Goal: Find specific page/section: Find specific page/section

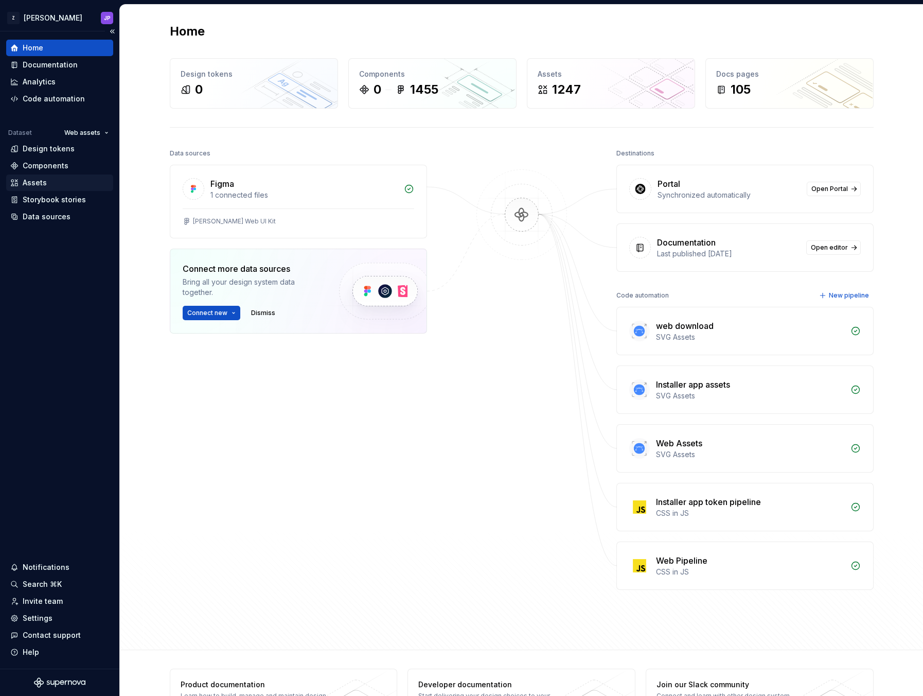
click at [58, 180] on div "Assets" at bounding box center [59, 183] width 99 height 10
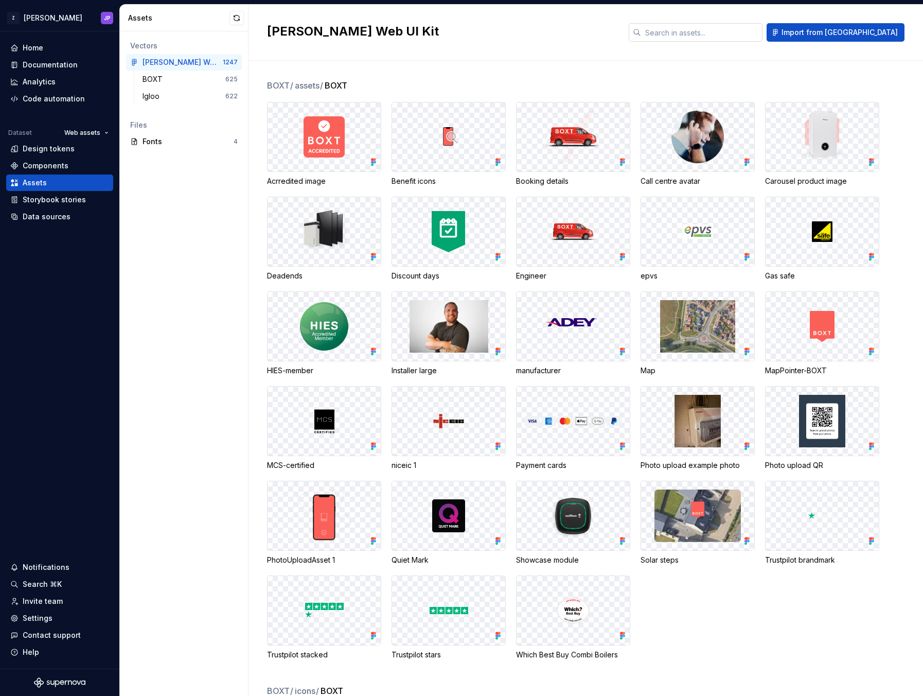
click at [733, 33] on input "text" at bounding box center [701, 32] width 121 height 19
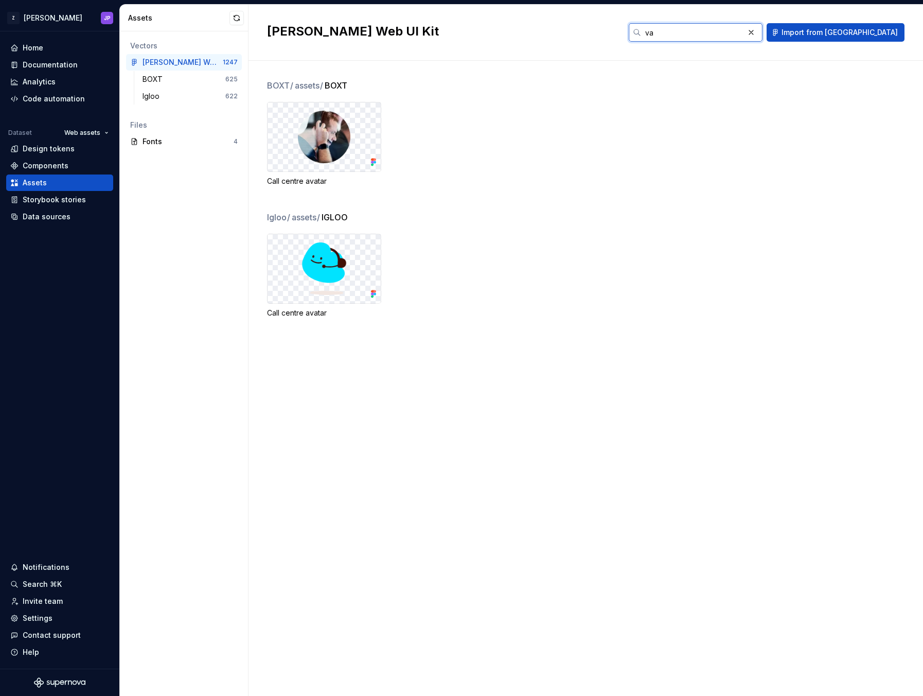
type input "van"
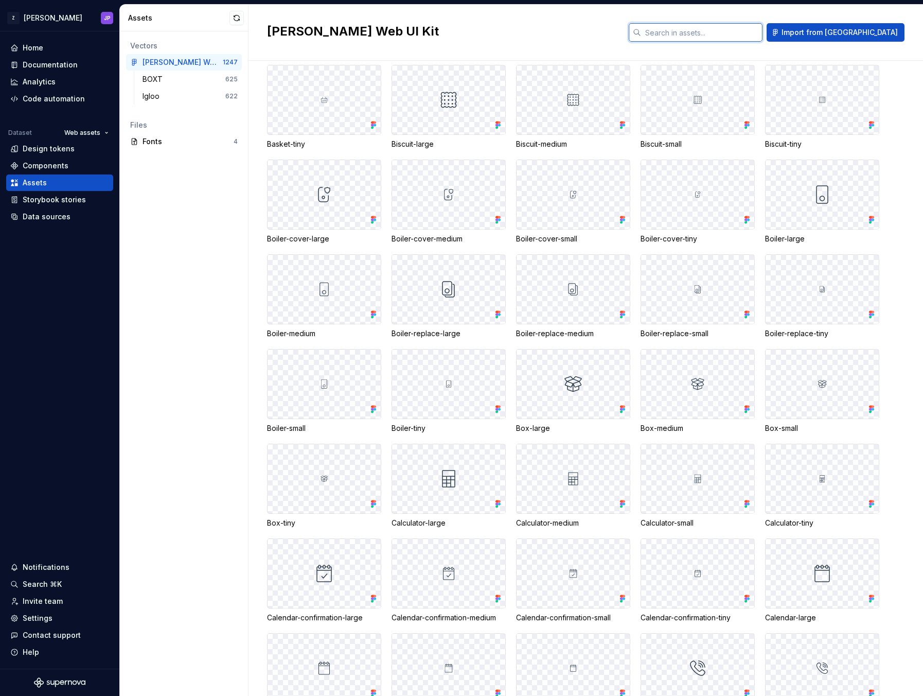
scroll to position [1040, 0]
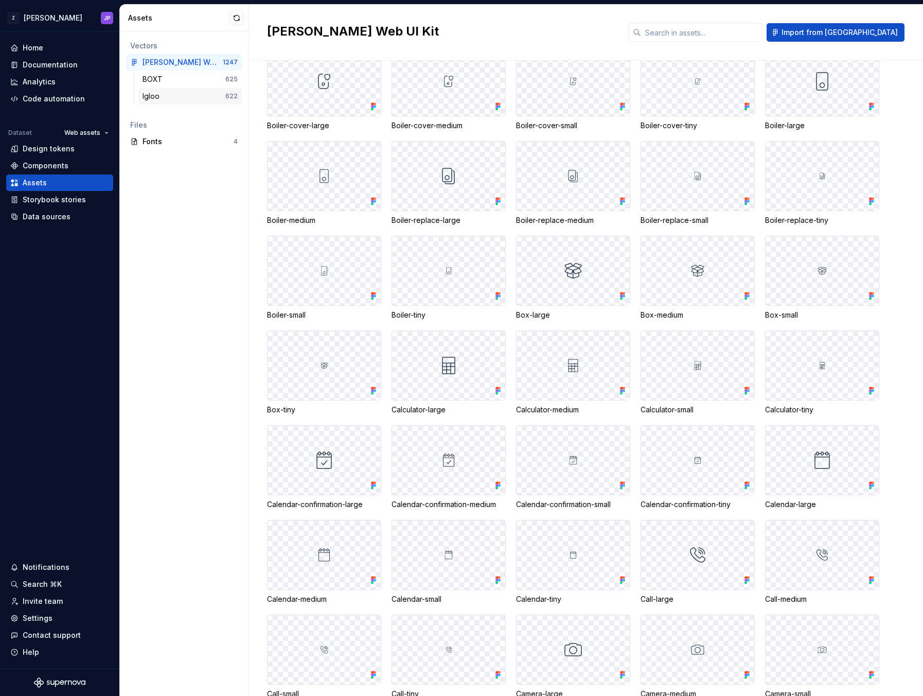
click at [179, 94] on div "Igloo" at bounding box center [184, 96] width 83 height 10
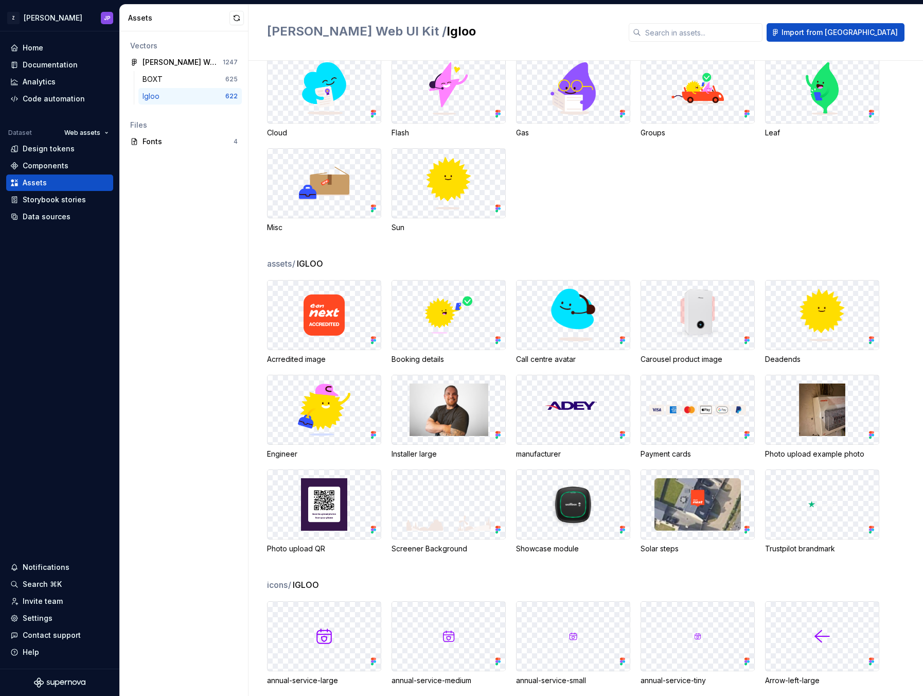
scroll to position [48, 0]
